Goal: Find specific page/section: Find specific page/section

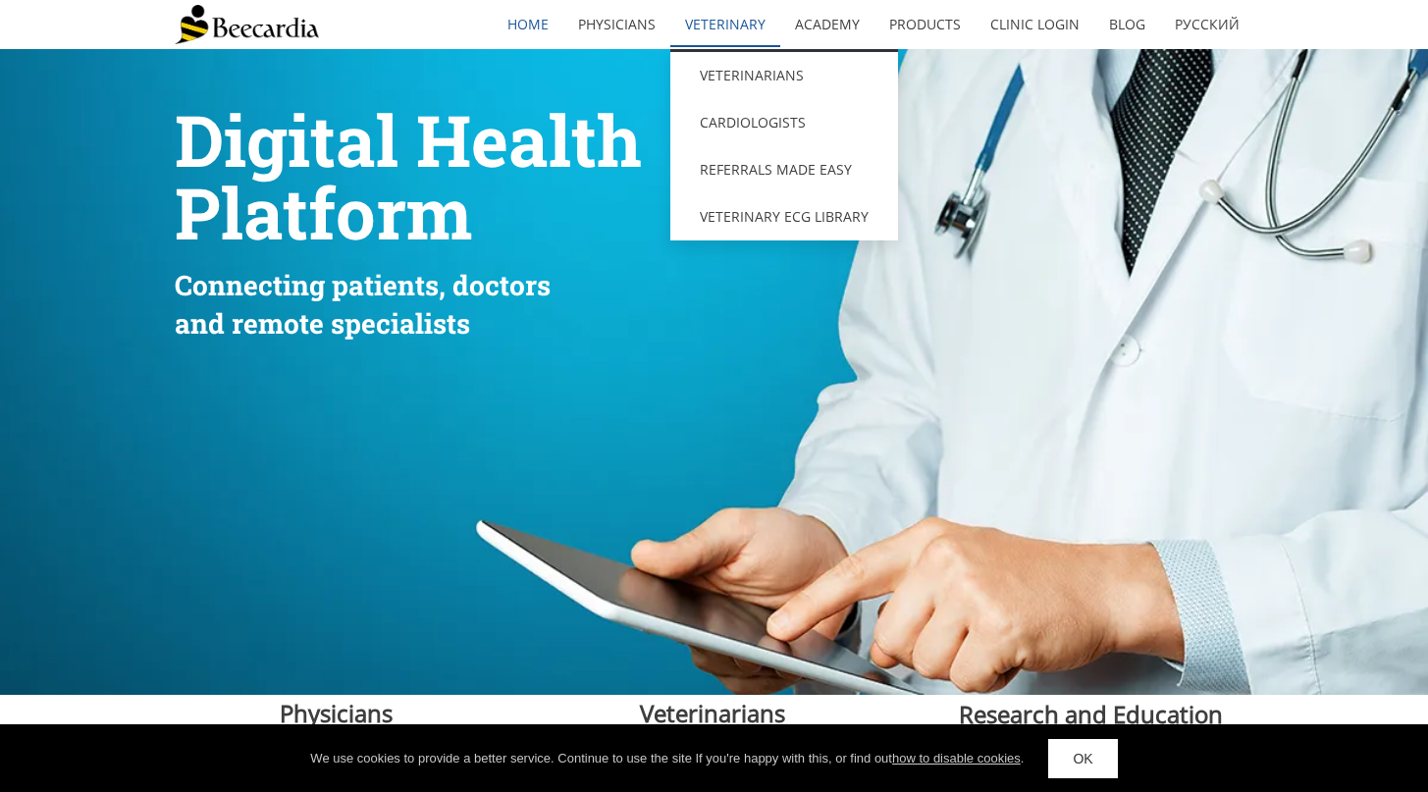
click at [737, 21] on link "Veterinary" at bounding box center [726, 24] width 110 height 45
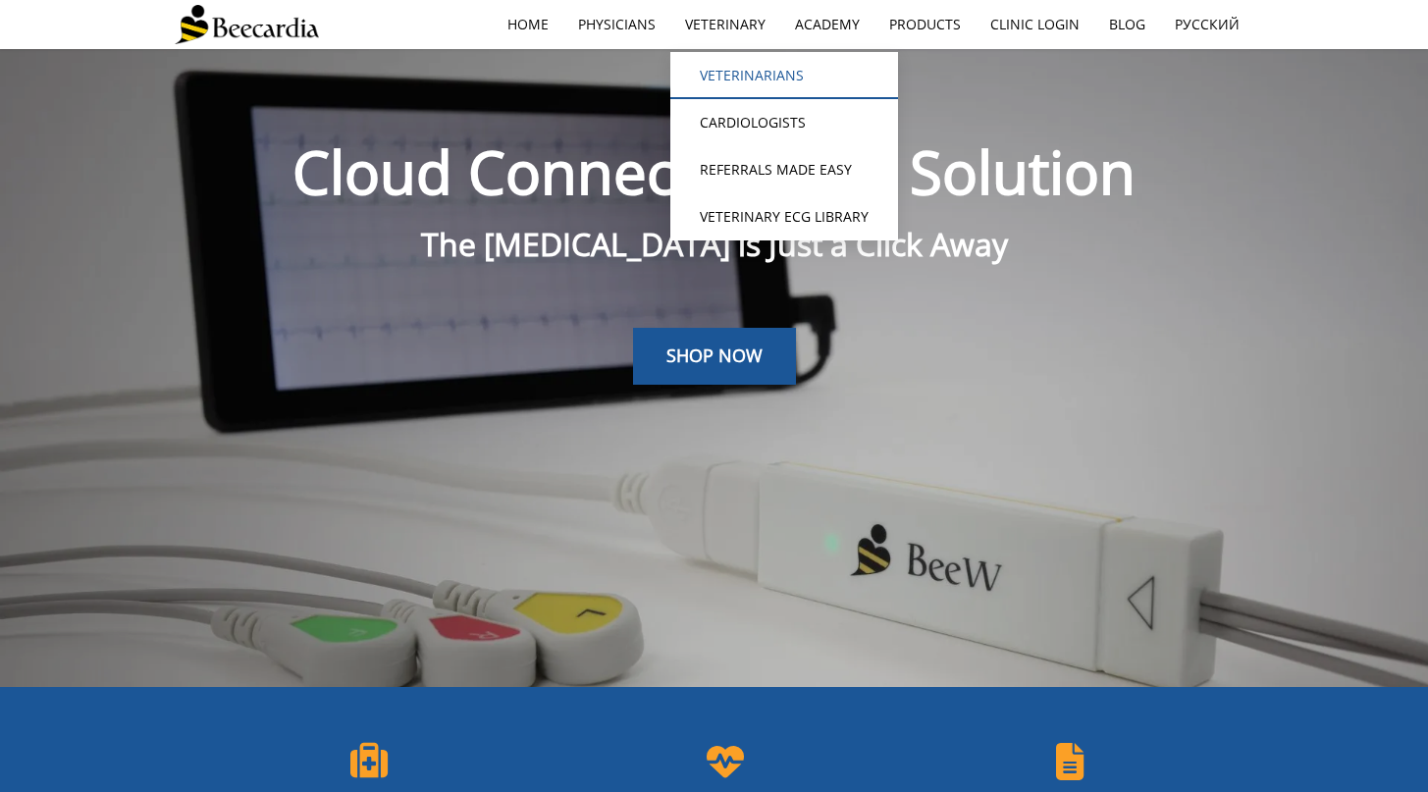
scroll to position [49, 0]
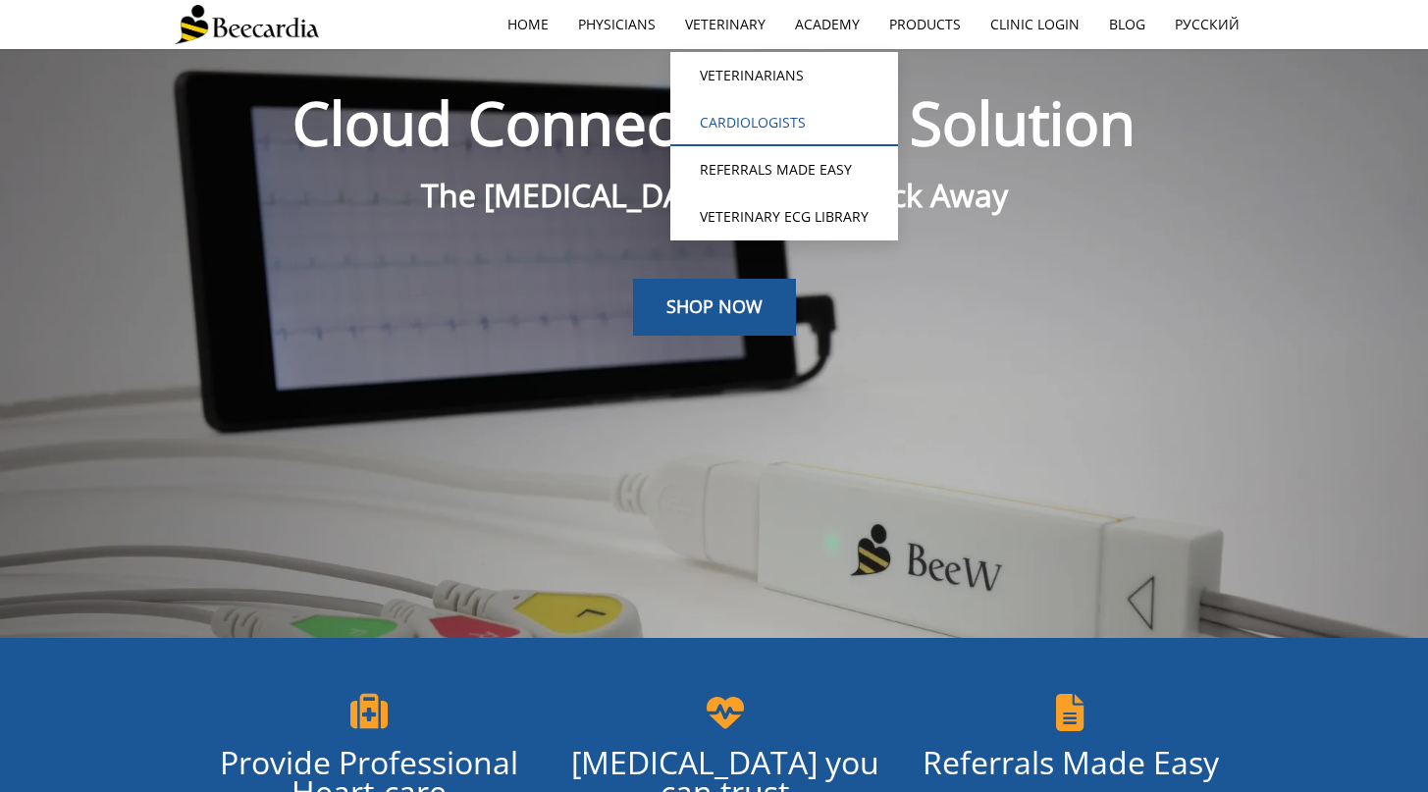
click at [760, 115] on link "Cardiologists" at bounding box center [785, 122] width 228 height 47
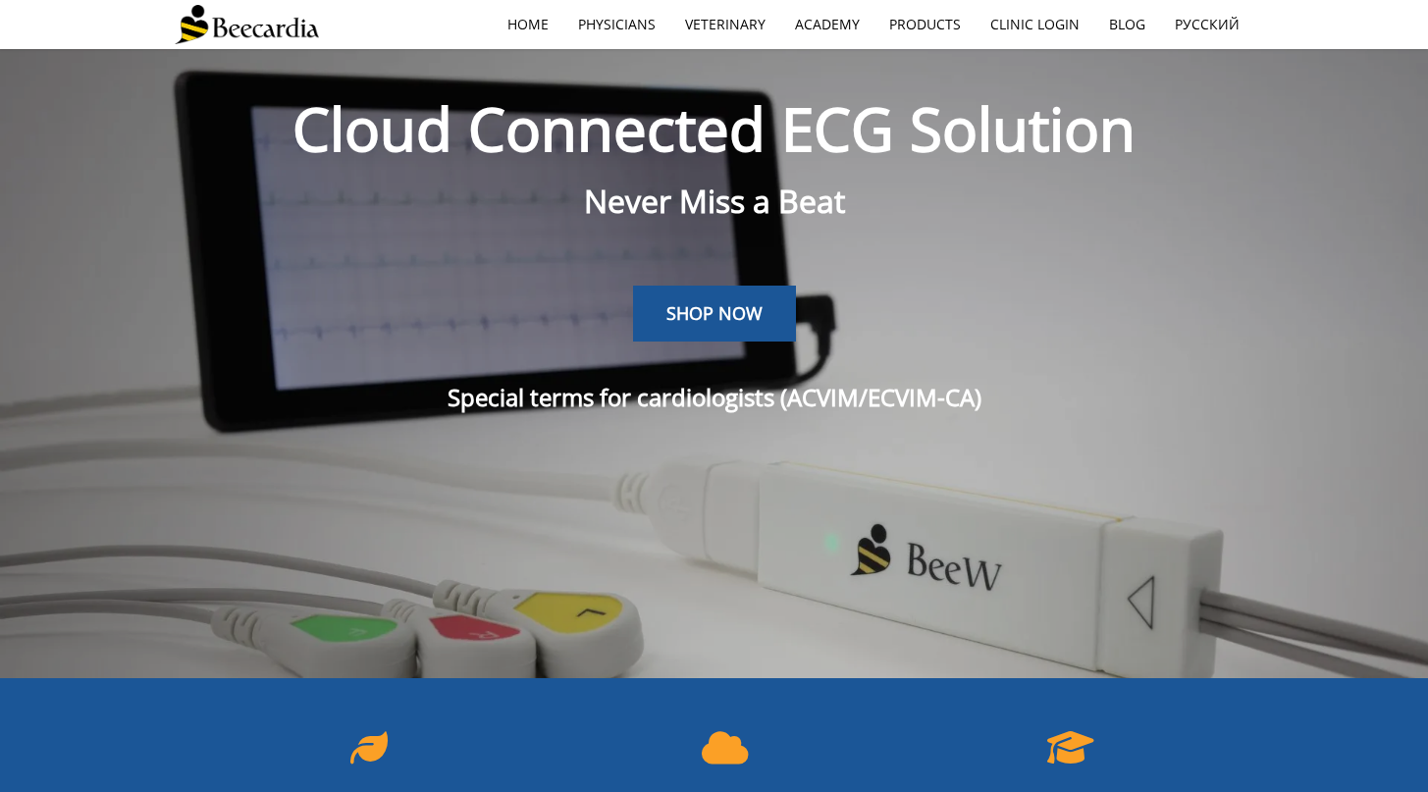
scroll to position [675, 0]
